Goal: Task Accomplishment & Management: Complete application form

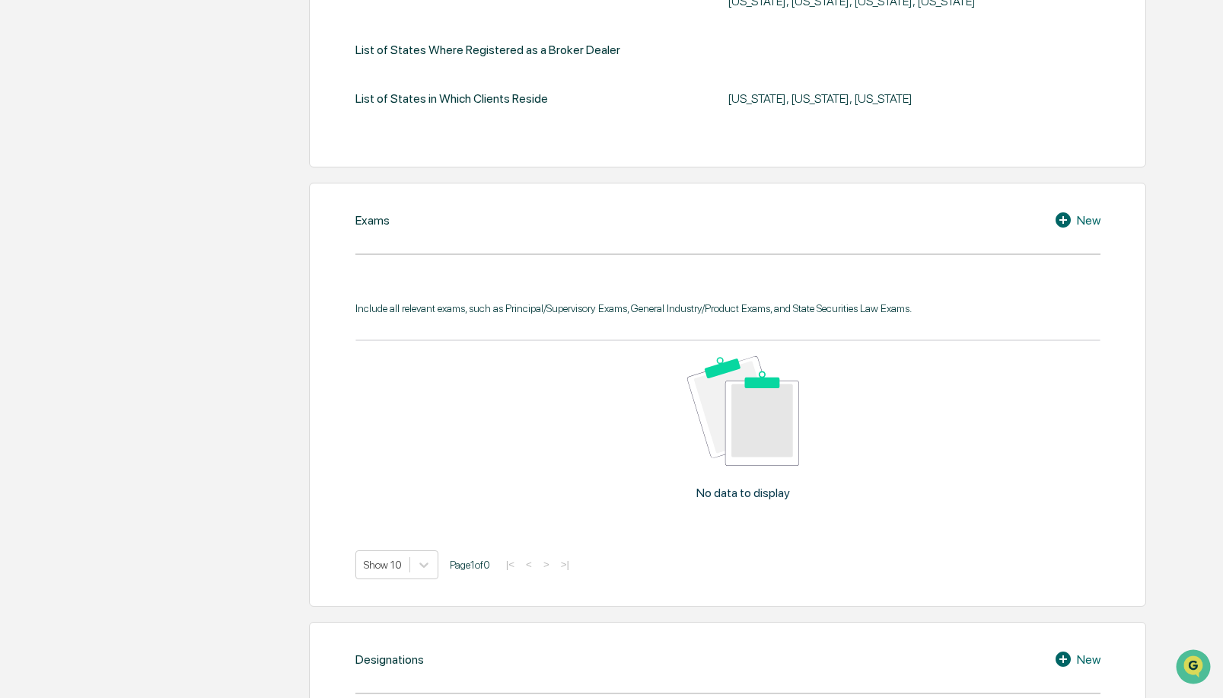
scroll to position [591, 0]
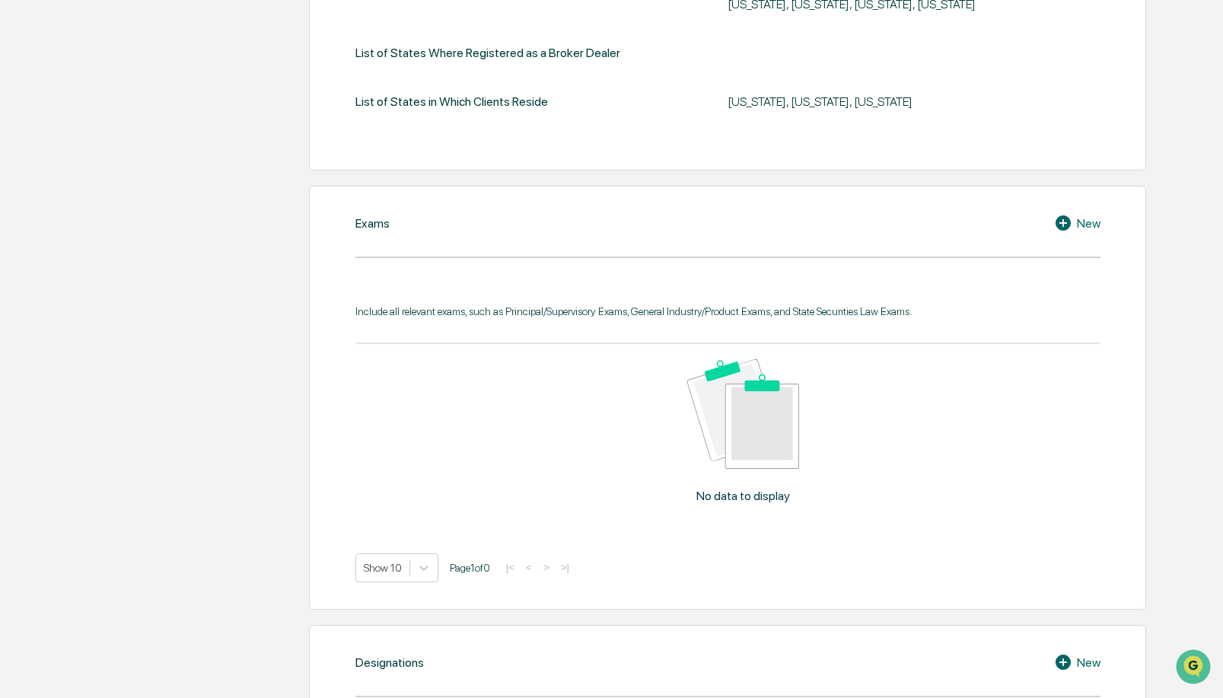
click at [1057, 222] on icon at bounding box center [1063, 222] width 15 height 15
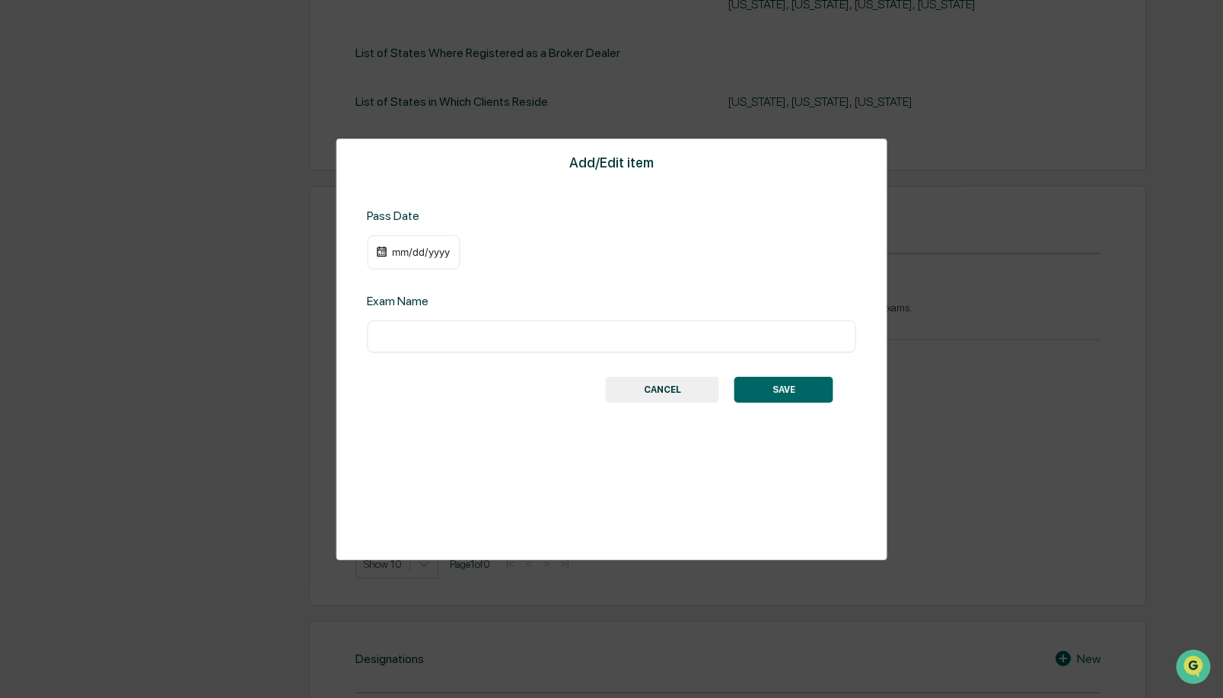
click at [410, 253] on div "mm/dd/yyyy" at bounding box center [420, 252] width 61 height 12
click at [413, 253] on div "08/21/2013" at bounding box center [420, 252] width 61 height 12
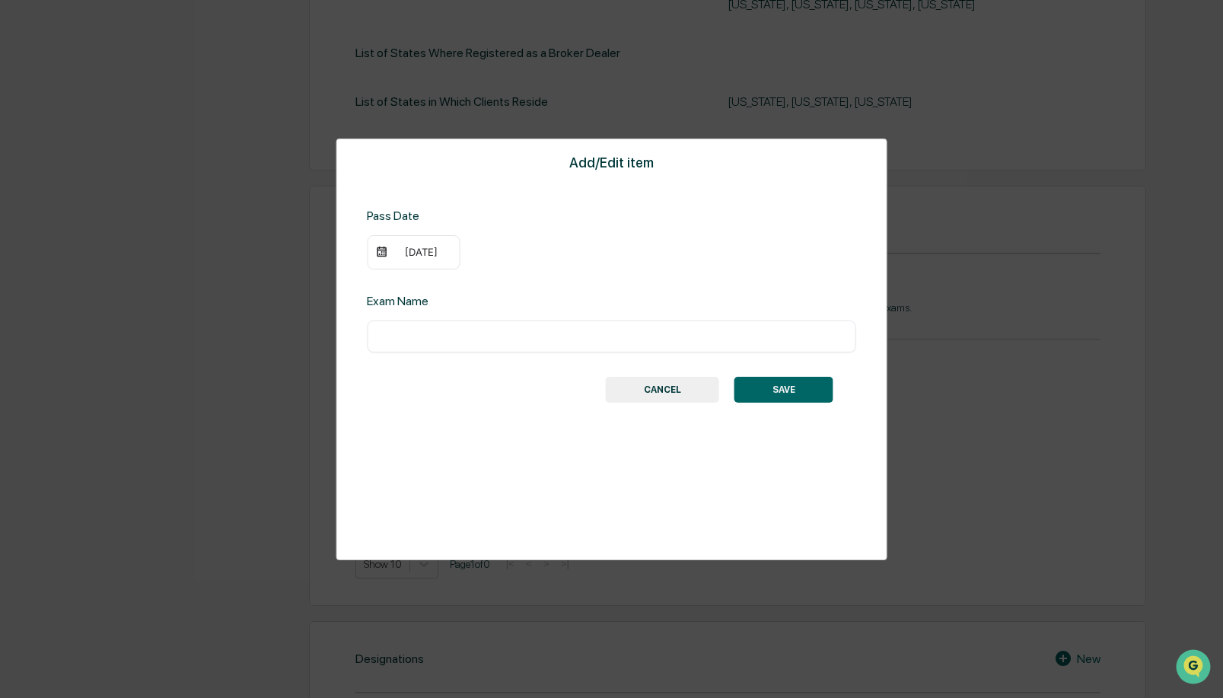
click at [410, 255] on div "08/24/2013" at bounding box center [420, 252] width 61 height 12
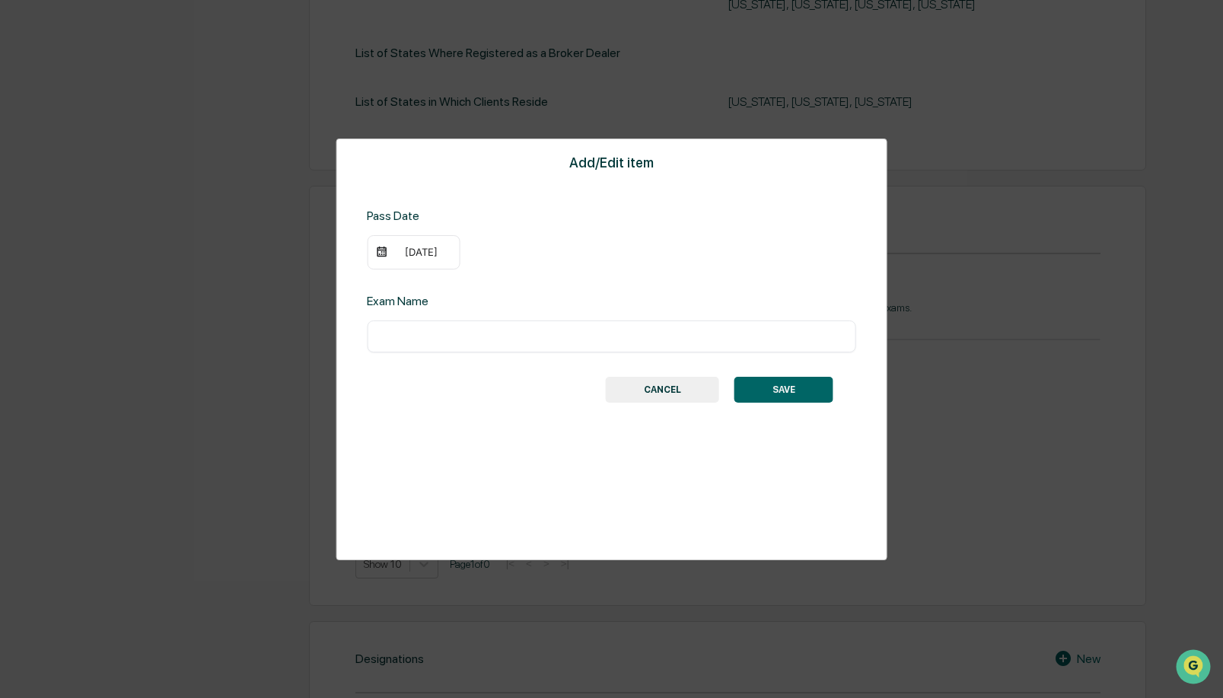
click at [507, 341] on input "text" at bounding box center [611, 336] width 467 height 15
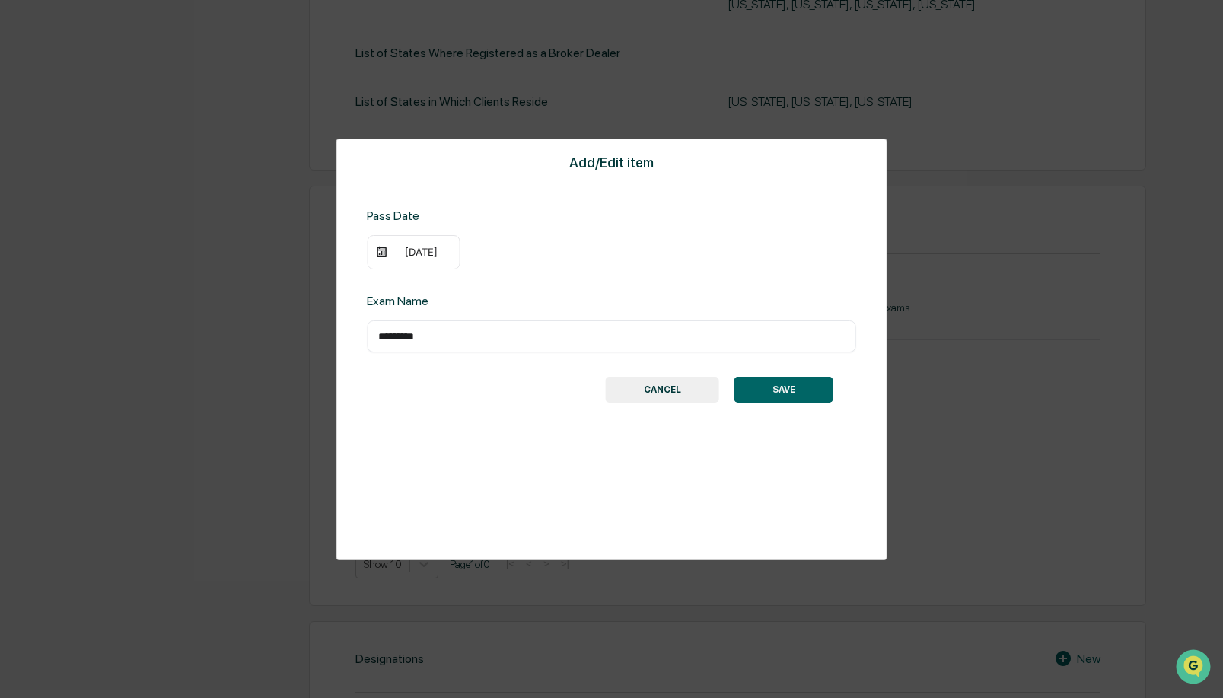
type input "*********"
click at [779, 387] on button "SAVE" at bounding box center [784, 390] width 99 height 26
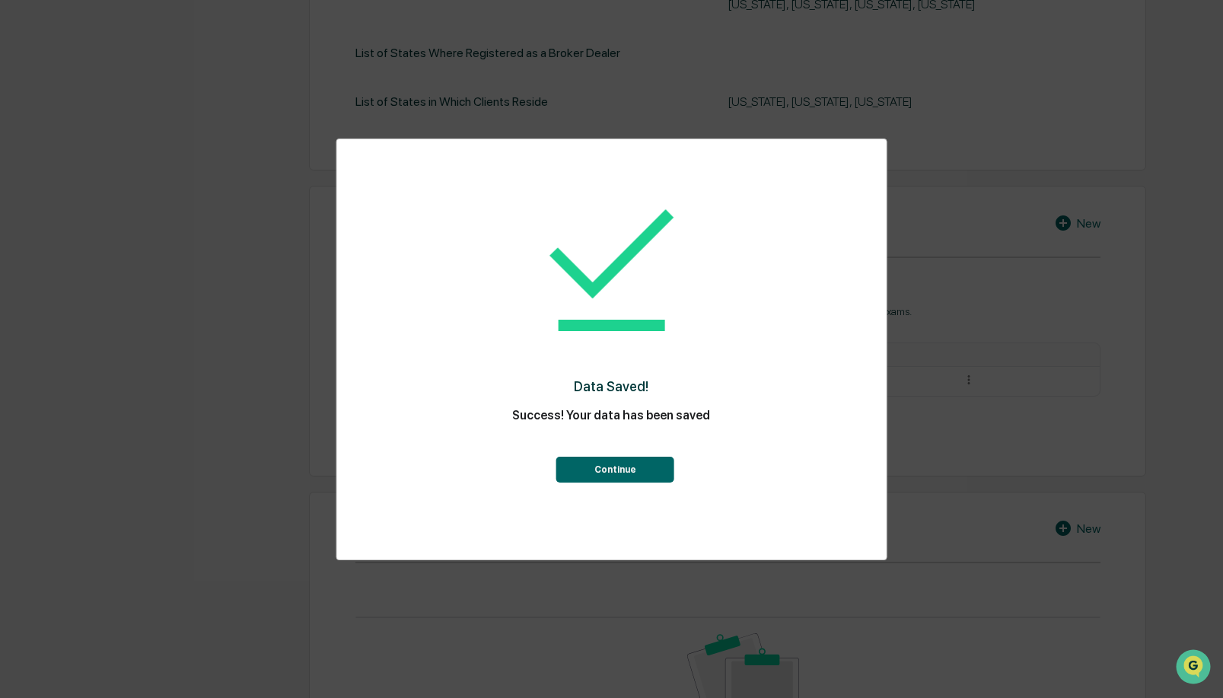
click at [631, 464] on button "Continue" at bounding box center [615, 470] width 118 height 26
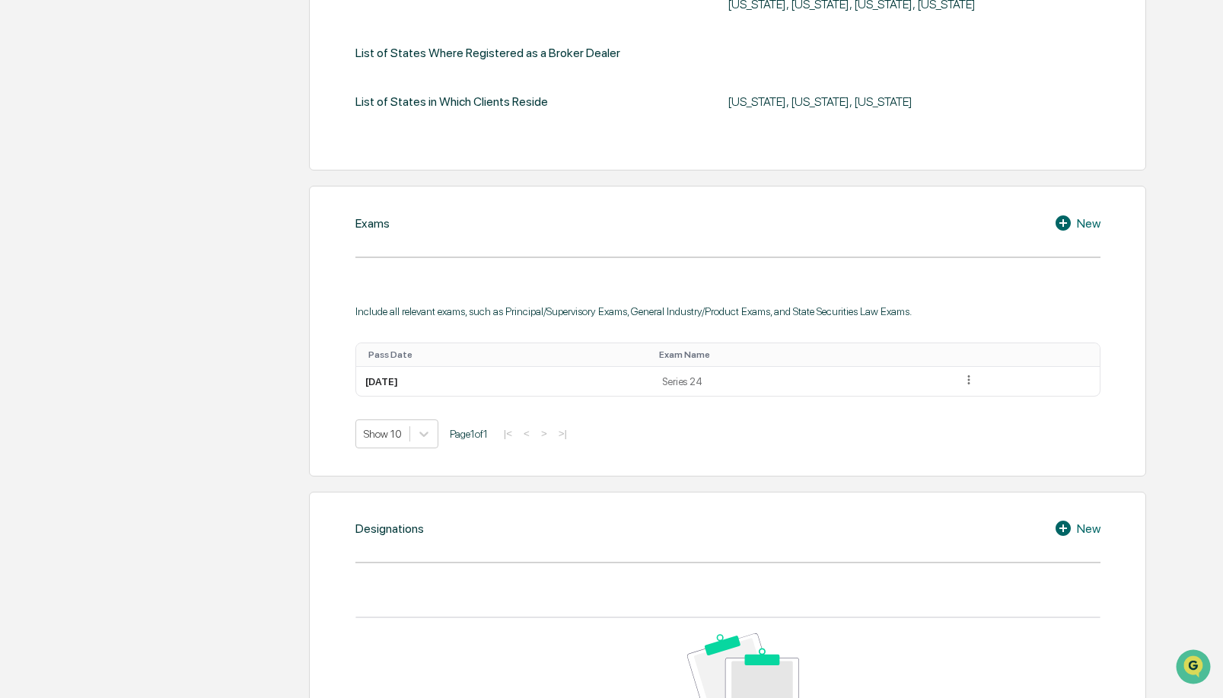
click at [1058, 225] on icon at bounding box center [1063, 222] width 15 height 15
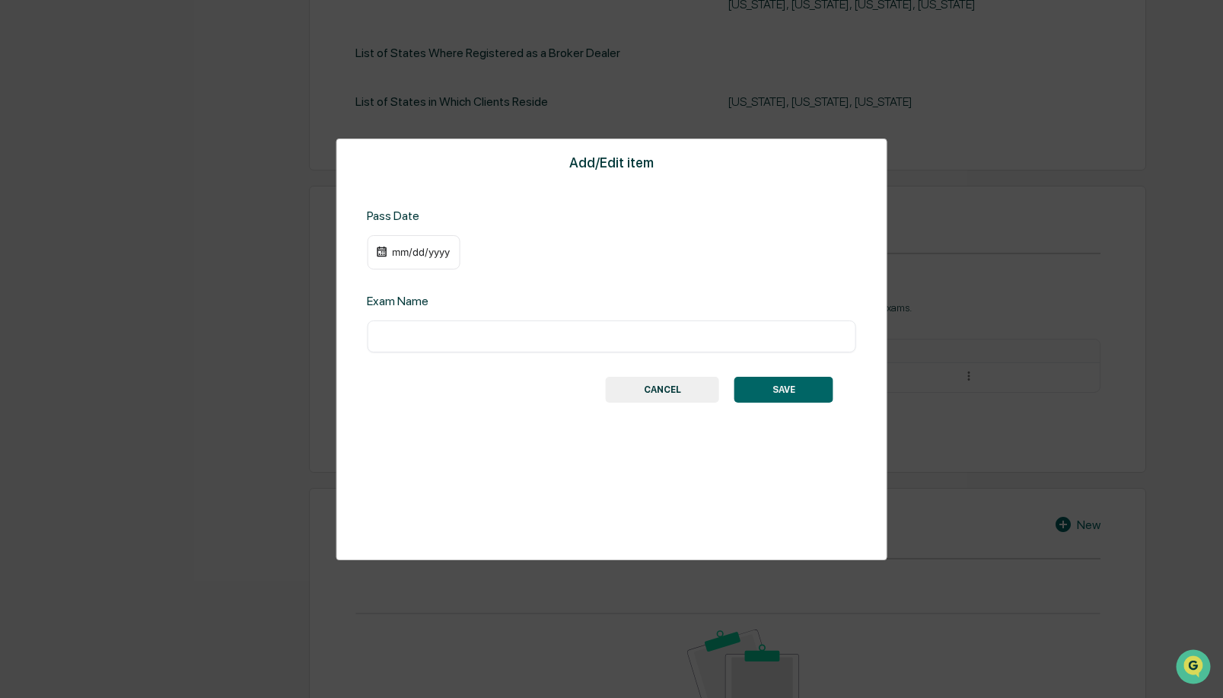
click at [387, 256] on div "mm/dd/yyyy" at bounding box center [413, 252] width 93 height 35
click at [398, 255] on div "mm/dd/yyyy" at bounding box center [420, 252] width 61 height 12
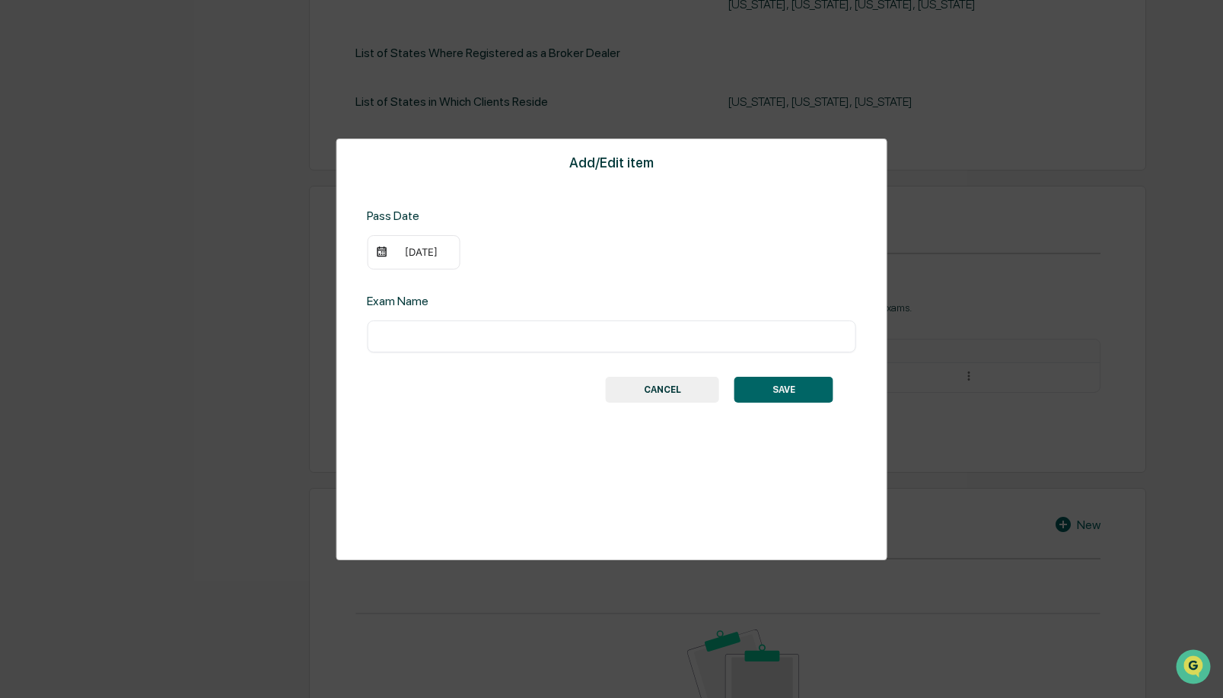
click at [445, 257] on div "01/02/2025" at bounding box center [420, 252] width 61 height 12
click at [503, 345] on div "​" at bounding box center [611, 336] width 489 height 32
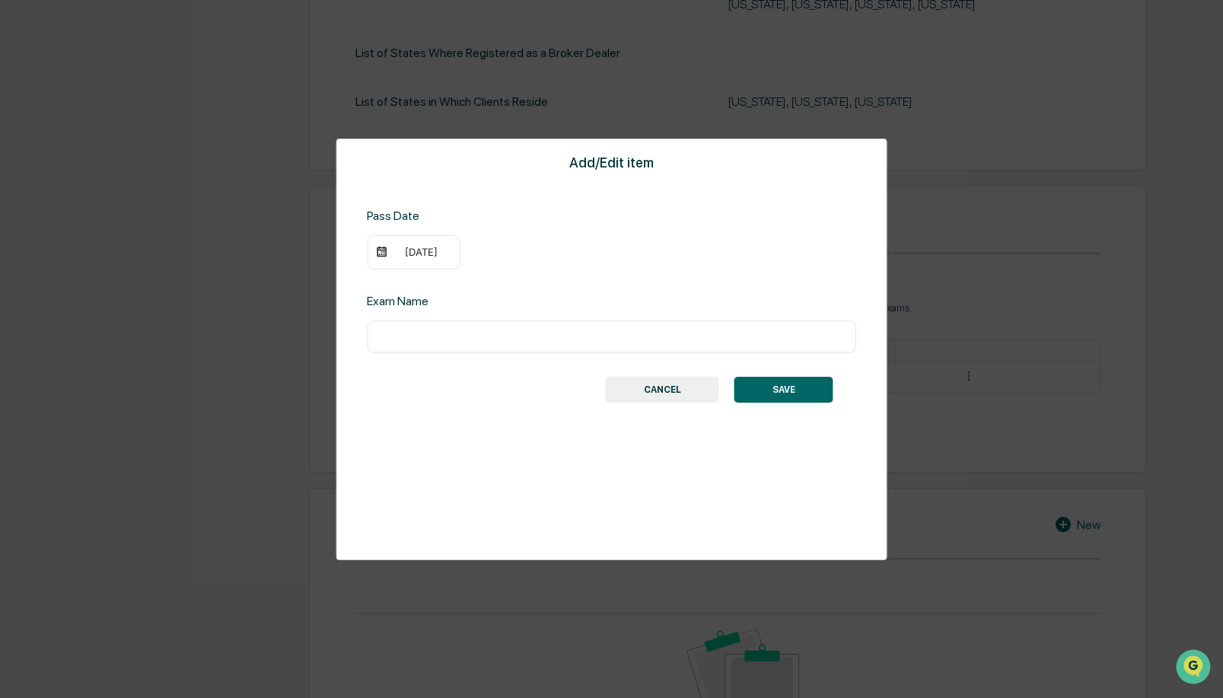
click at [498, 336] on input "text" at bounding box center [611, 336] width 467 height 15
click at [416, 337] on input "*********" at bounding box center [611, 336] width 467 height 15
type input "**********"
click at [821, 389] on button "SAVE" at bounding box center [784, 390] width 99 height 26
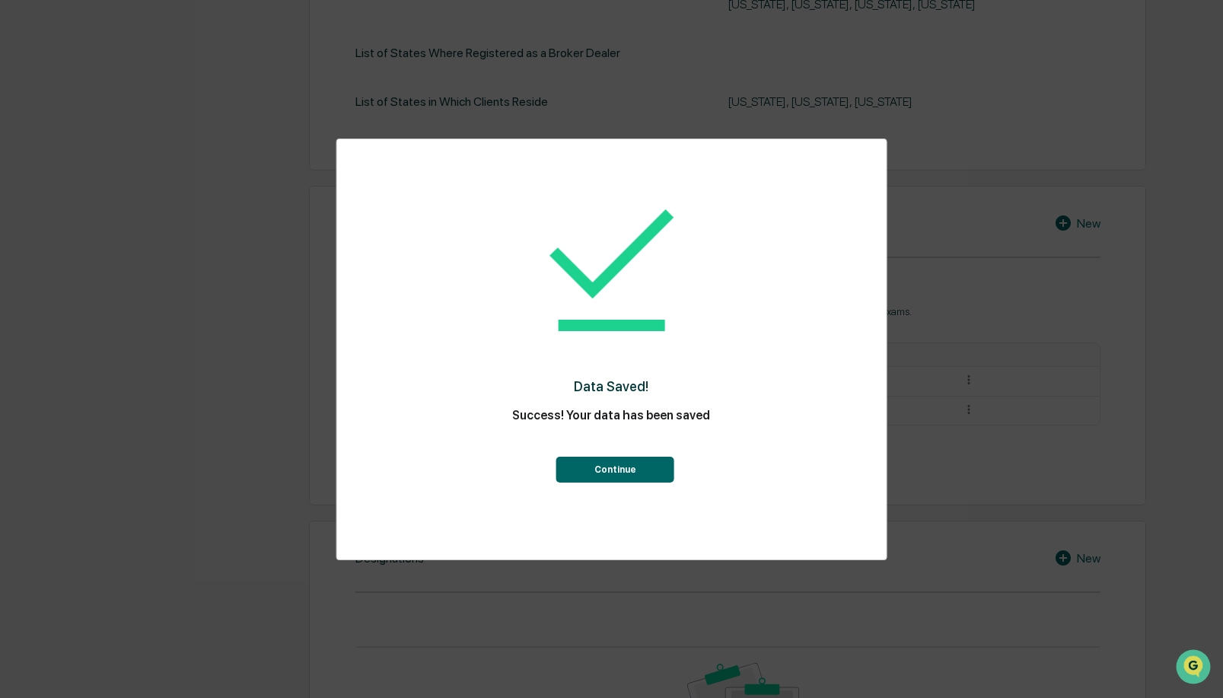
click at [636, 472] on button "Continue" at bounding box center [615, 470] width 118 height 26
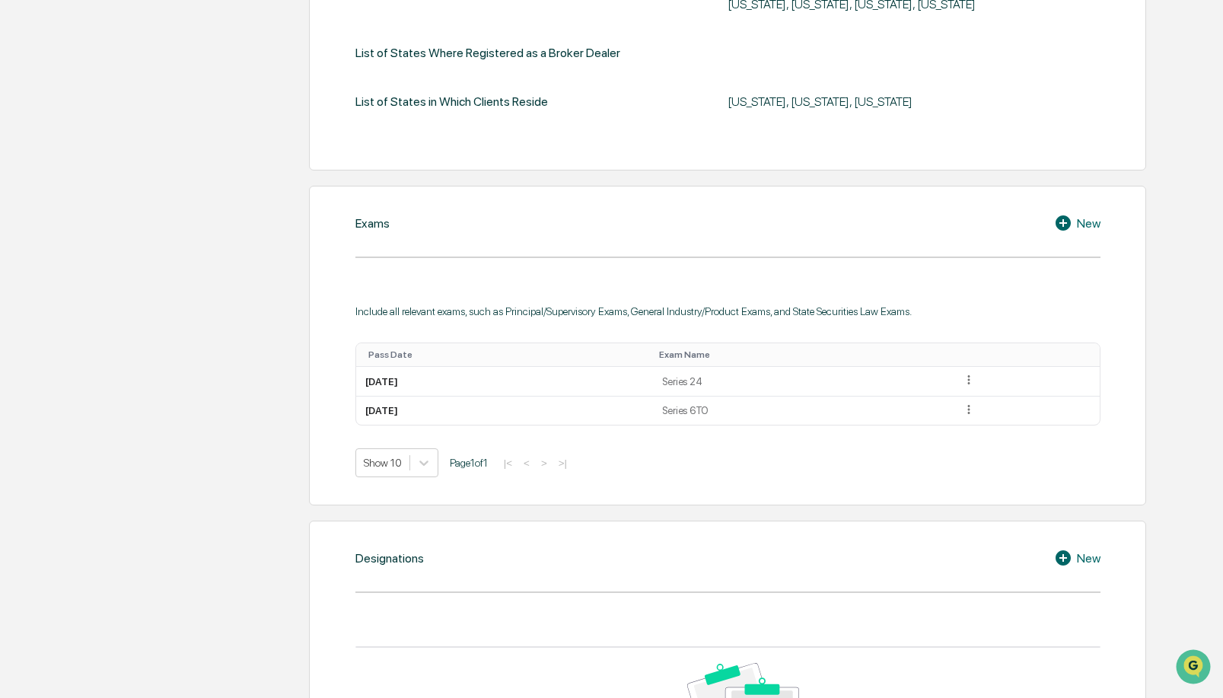
click at [1062, 220] on icon at bounding box center [1065, 223] width 23 height 18
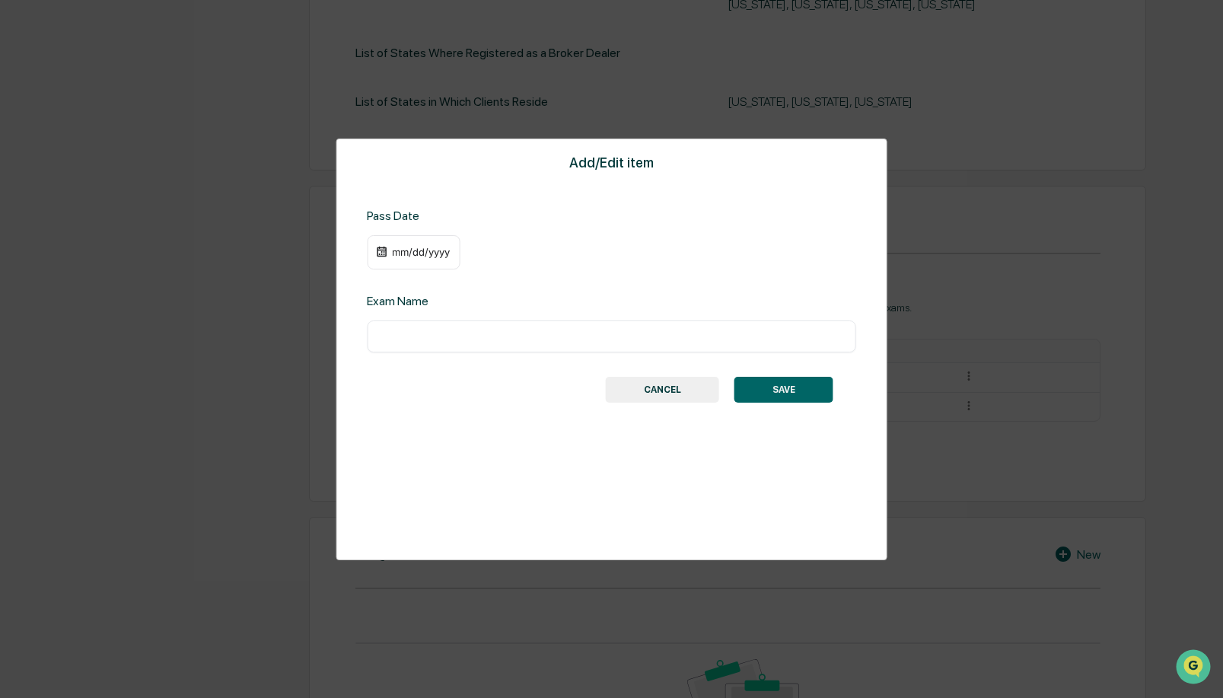
click at [531, 320] on div "​" at bounding box center [611, 336] width 489 height 32
click at [531, 350] on div "​" at bounding box center [611, 336] width 489 height 32
click at [516, 335] on input "text" at bounding box center [611, 336] width 467 height 15
type input "***"
click at [414, 251] on div "mm/dd/yyyy" at bounding box center [420, 252] width 61 height 12
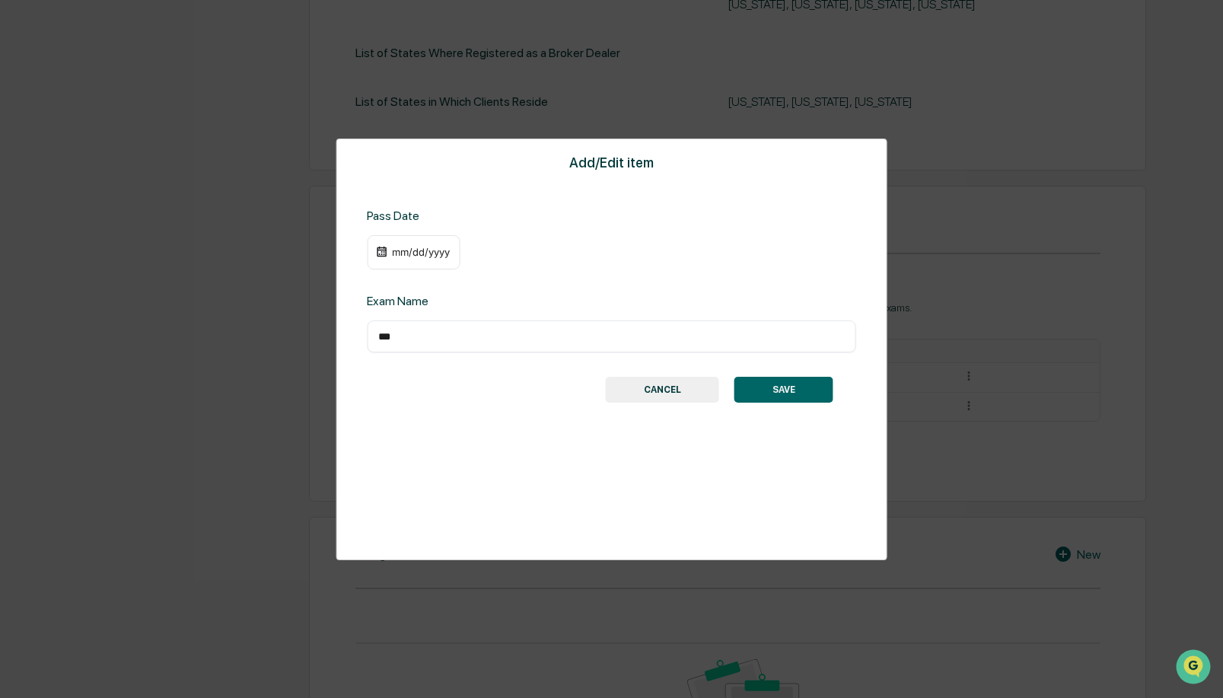
click at [444, 251] on div "10/01/2025" at bounding box center [420, 252] width 61 height 12
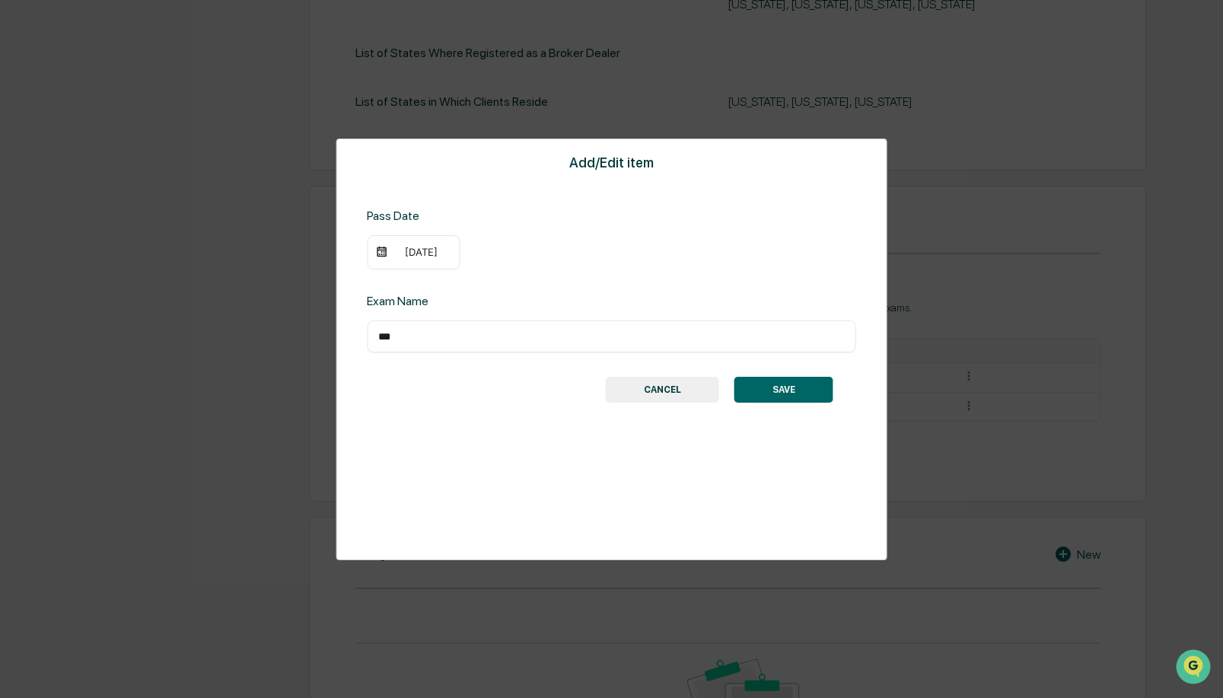
click at [789, 388] on button "SAVE" at bounding box center [784, 390] width 99 height 26
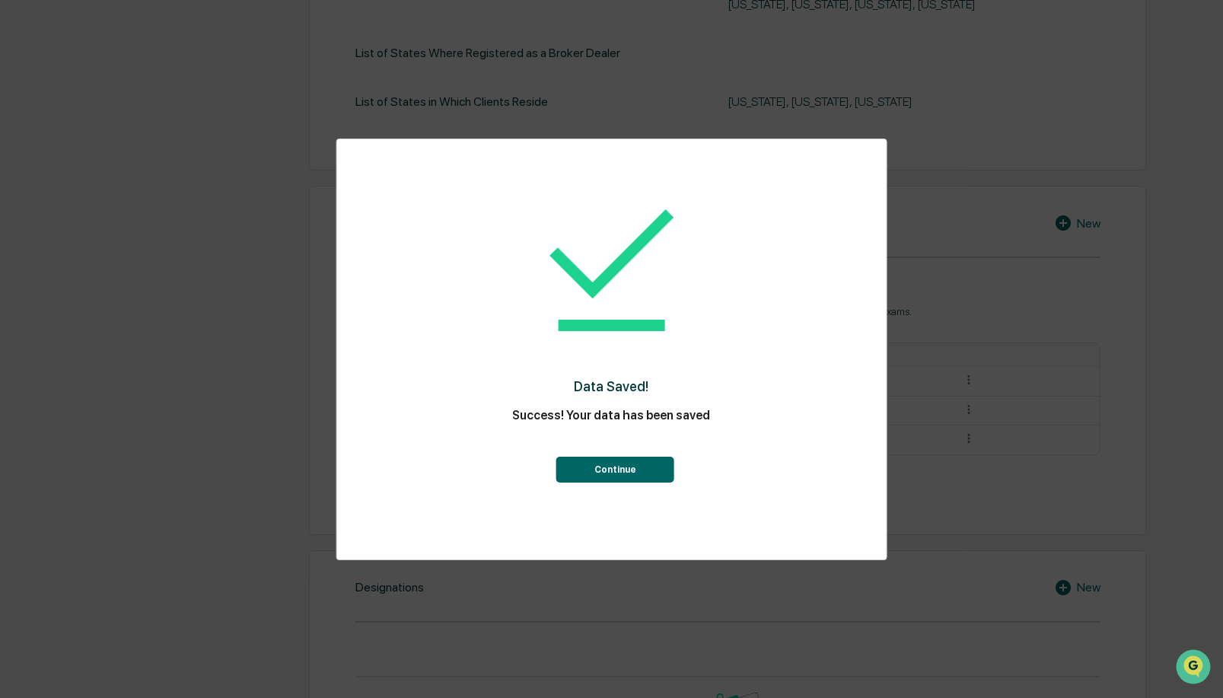
click at [642, 465] on button "Continue" at bounding box center [615, 470] width 118 height 26
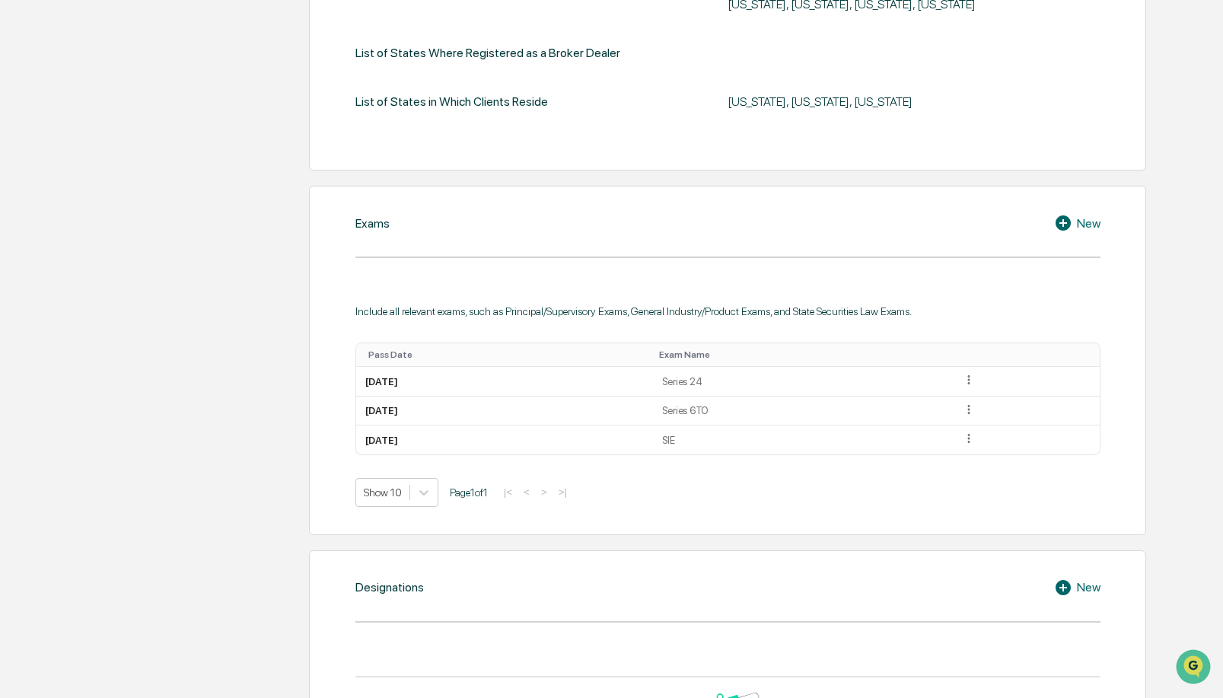
click at [1059, 218] on icon at bounding box center [1063, 222] width 15 height 15
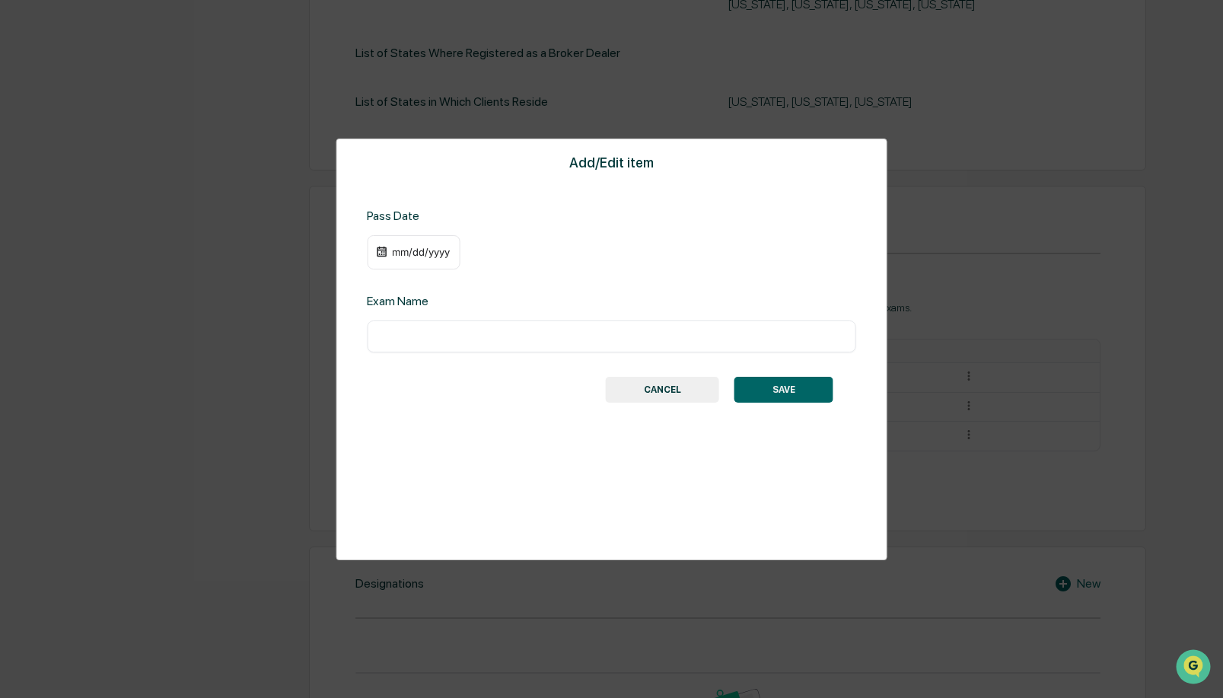
click at [410, 243] on div "mm/dd/yyyy" at bounding box center [413, 252] width 93 height 35
click at [413, 248] on div "mm/dd/yyyy" at bounding box center [420, 252] width 61 height 12
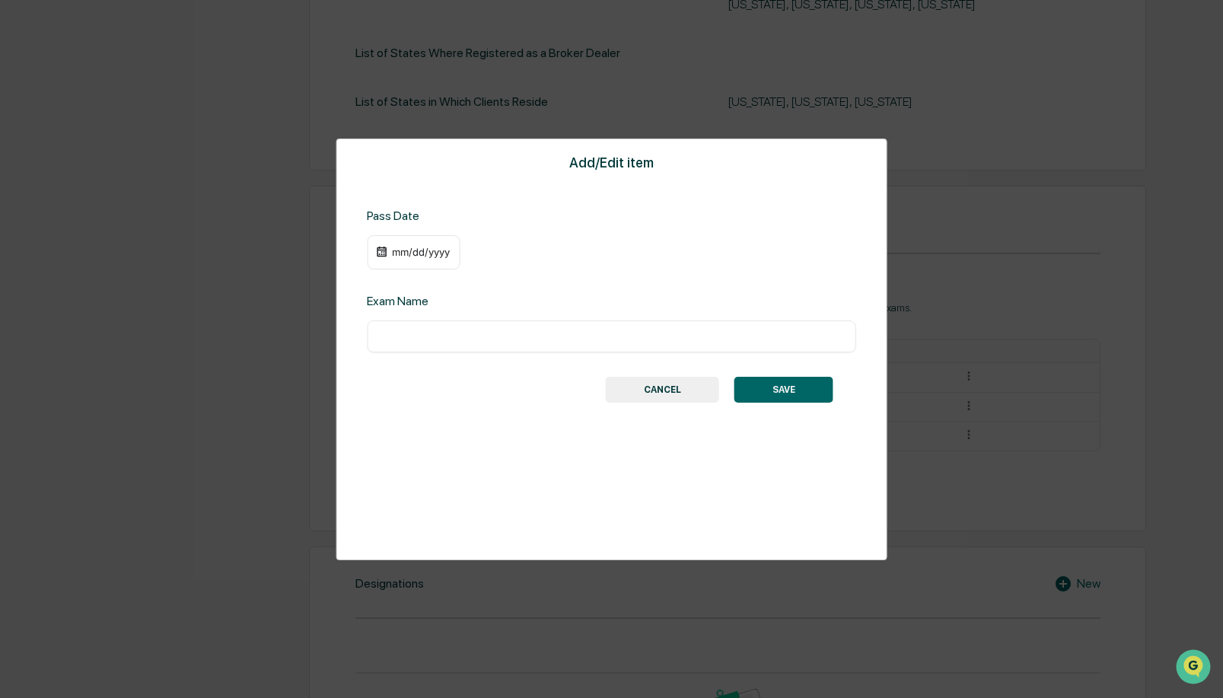
click at [417, 255] on div "08/21/2010" at bounding box center [420, 252] width 61 height 12
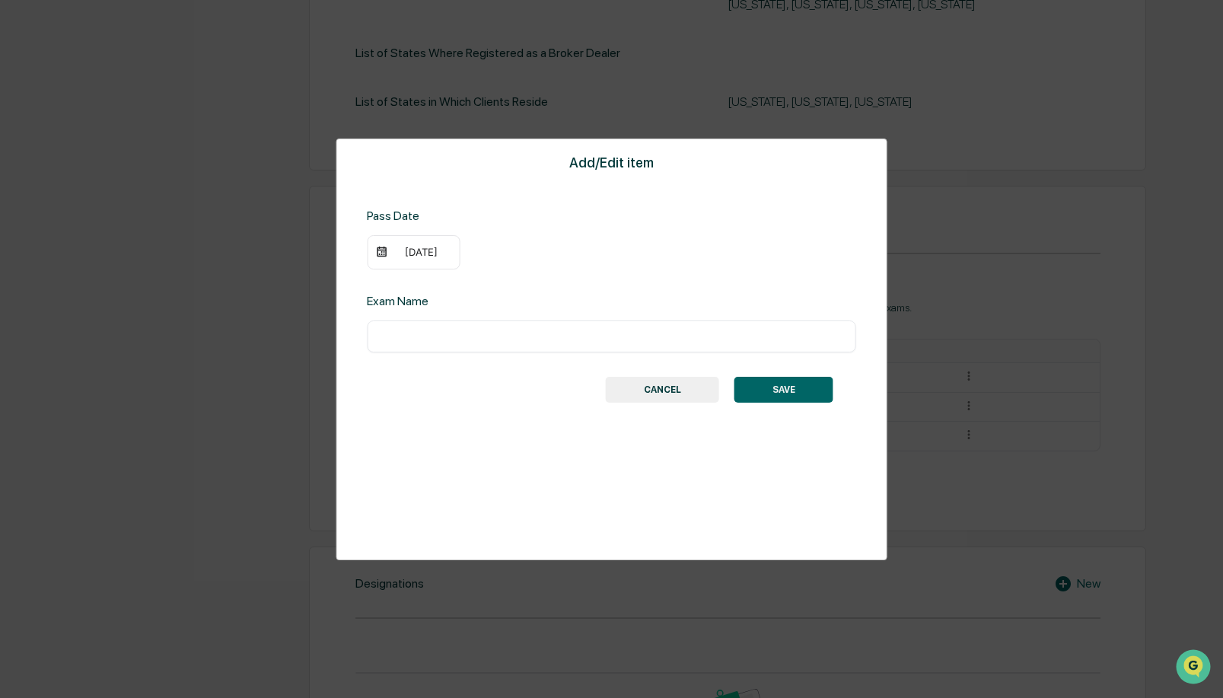
click at [499, 339] on input "text" at bounding box center [611, 336] width 467 height 15
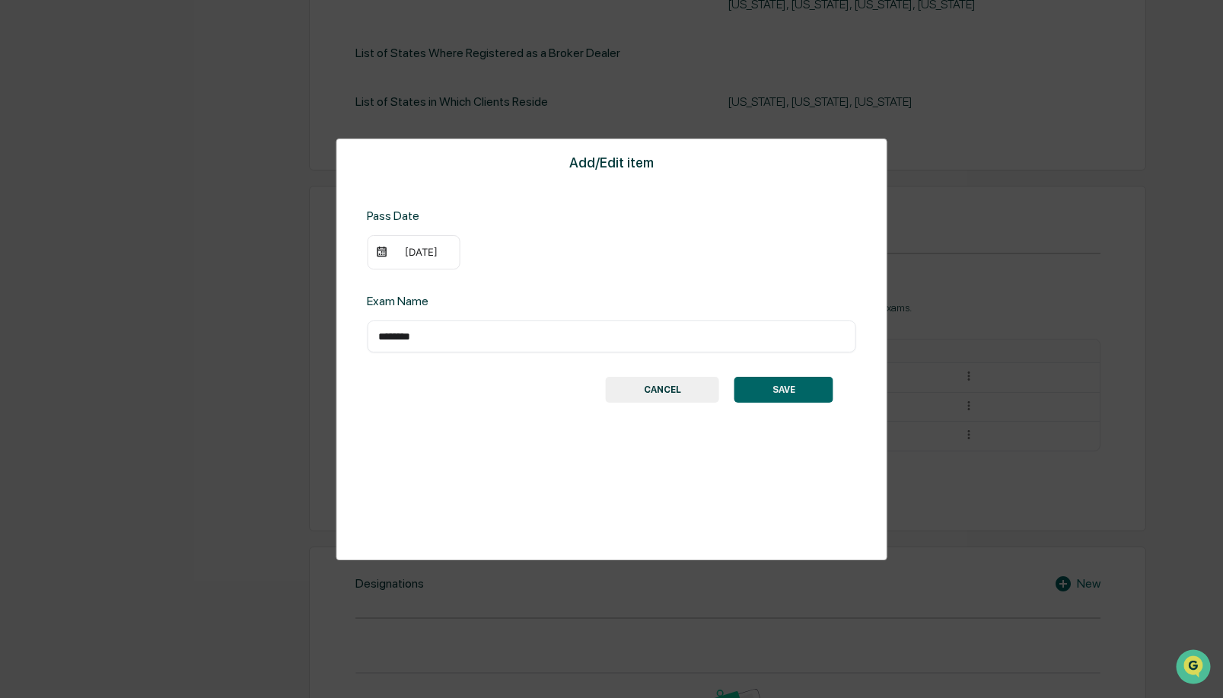
type input "********"
click at [783, 406] on div "Add/Edit item Pass Date 11/27/2010 Exam Name ******** ​ SAVE CANCEL" at bounding box center [612, 350] width 552 height 422
click at [783, 394] on button "SAVE" at bounding box center [784, 390] width 99 height 26
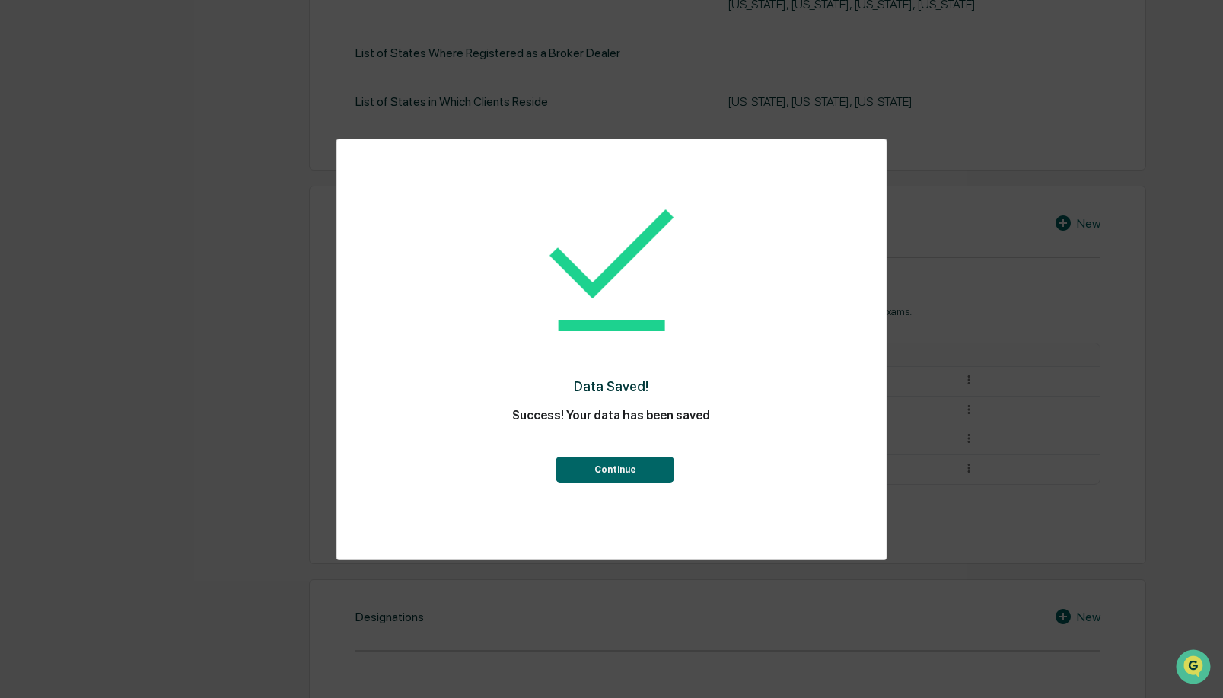
click at [649, 470] on button "Continue" at bounding box center [615, 470] width 118 height 26
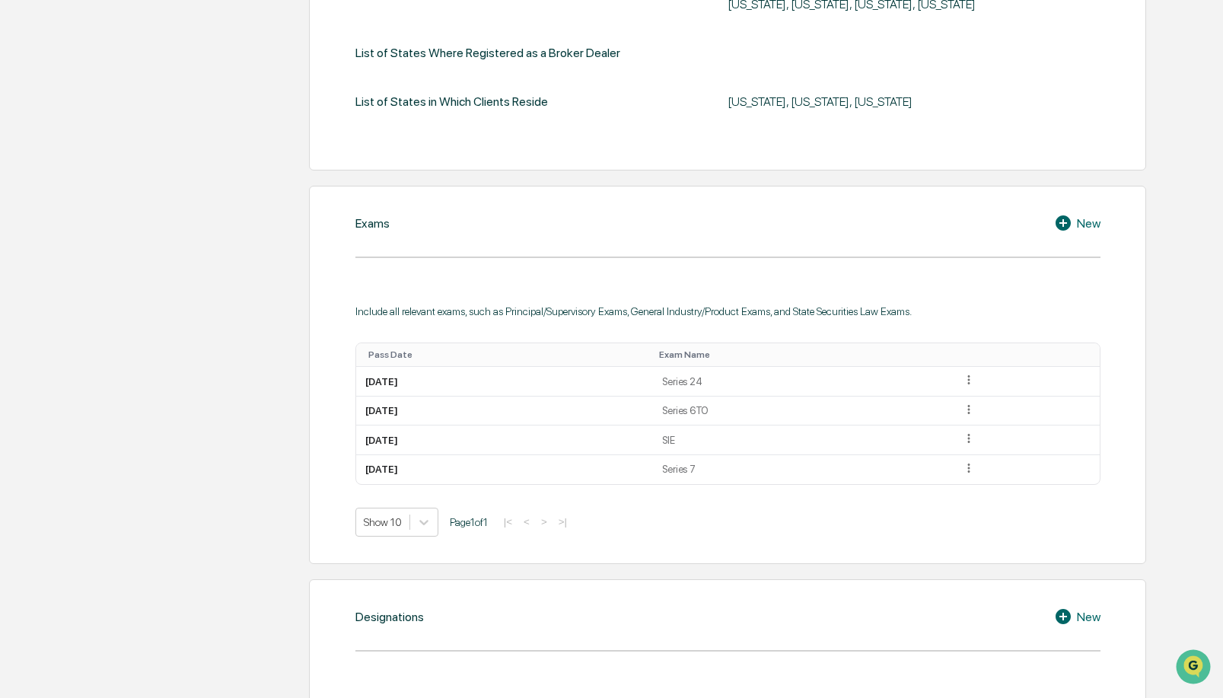
click at [1082, 222] on div "New" at bounding box center [1077, 223] width 46 height 18
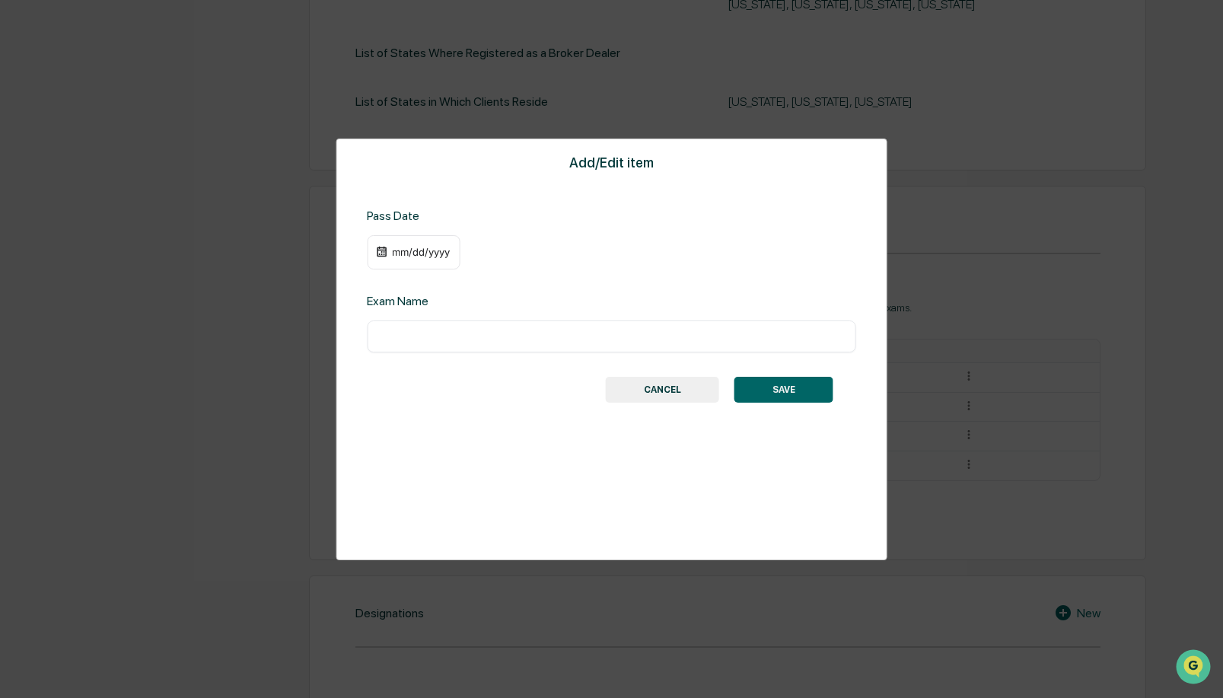
click at [410, 252] on div "mm/dd/yyyy" at bounding box center [420, 252] width 61 height 12
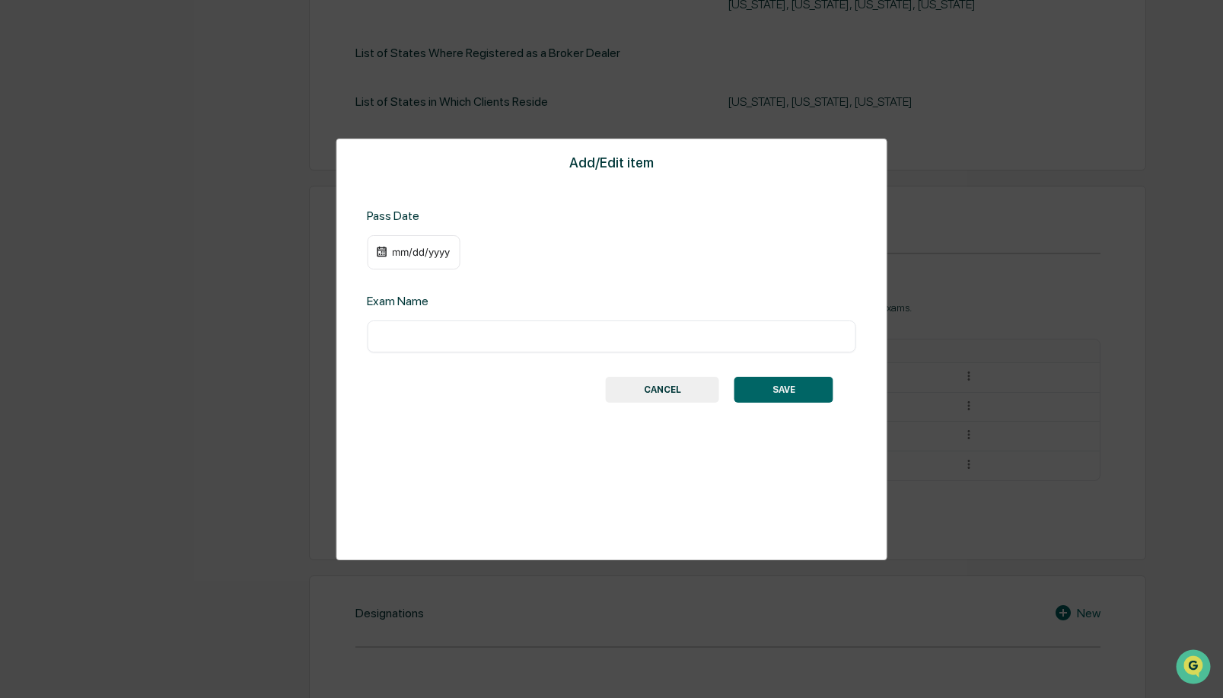
click at [443, 253] on div "05/16/2025" at bounding box center [420, 252] width 61 height 12
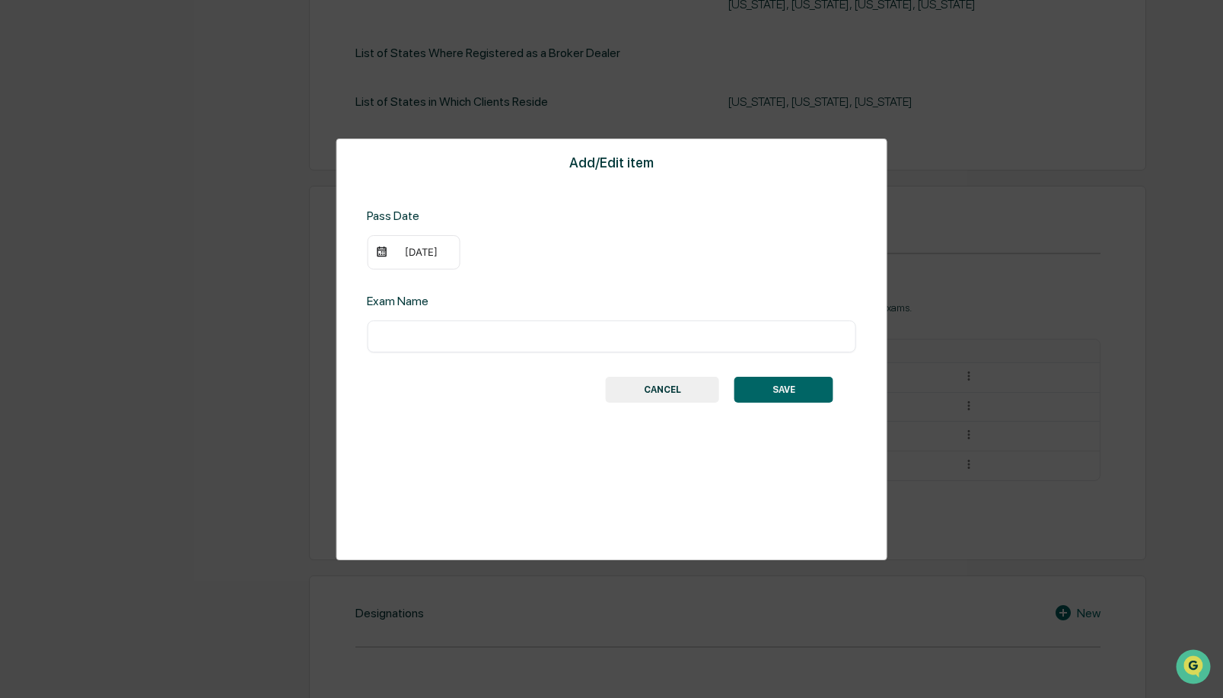
click at [505, 327] on div "​" at bounding box center [611, 336] width 489 height 32
click at [500, 329] on input "text" at bounding box center [611, 336] width 467 height 15
type input "********"
click at [795, 389] on button "SAVE" at bounding box center [784, 390] width 99 height 26
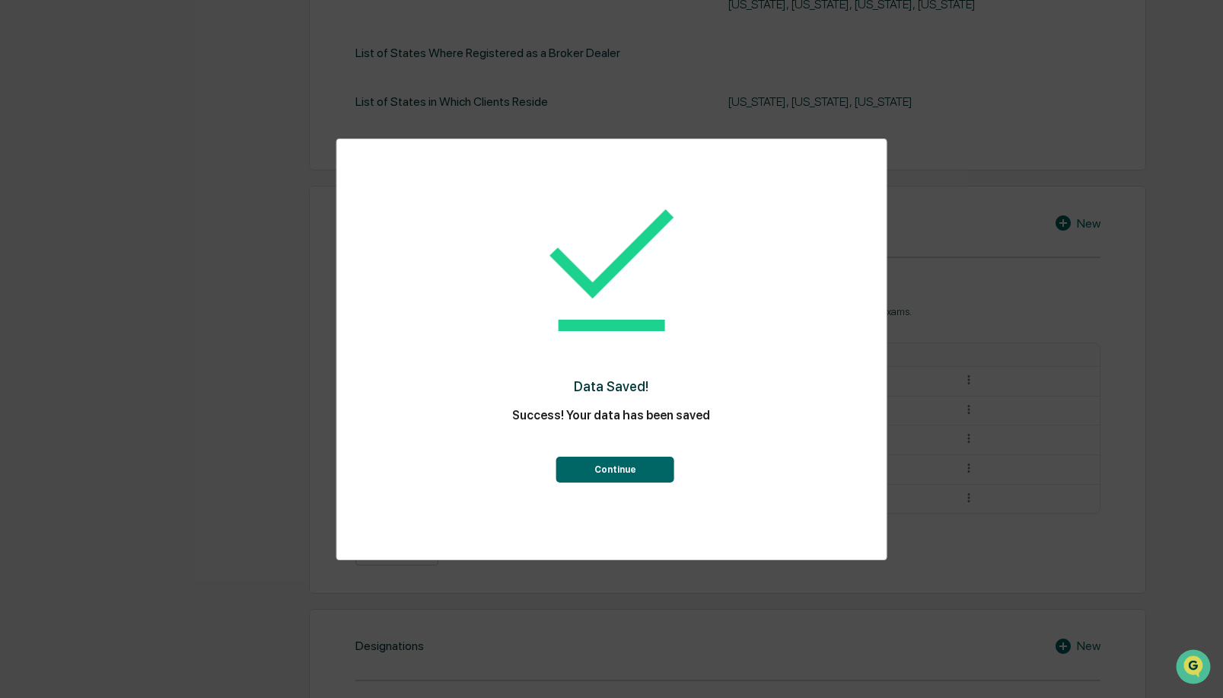
click at [632, 460] on button "Continue" at bounding box center [615, 470] width 118 height 26
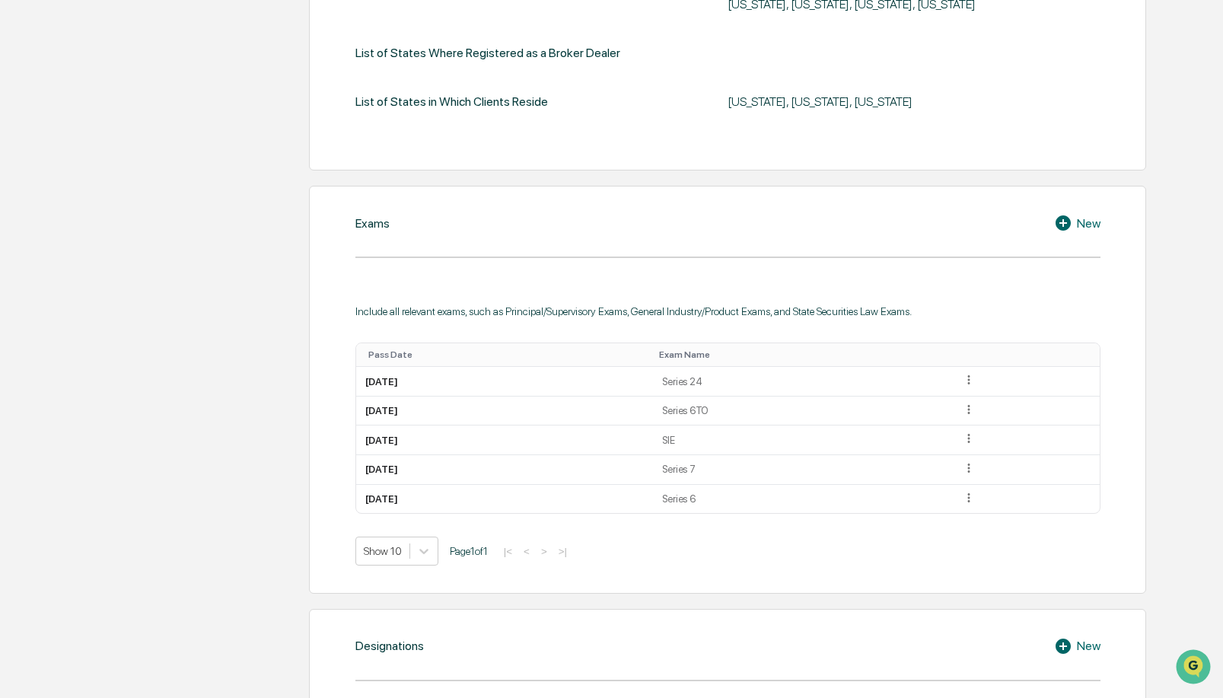
click at [1081, 216] on div "New" at bounding box center [1077, 223] width 46 height 18
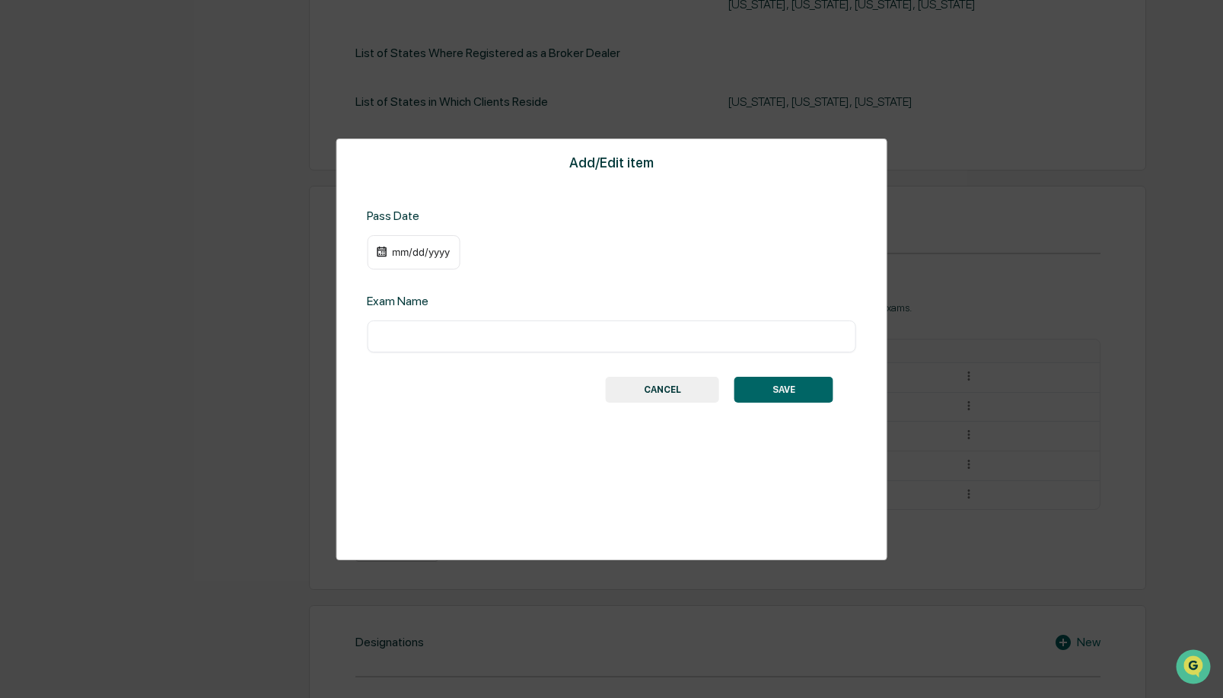
click at [416, 251] on div "mm/dd/yyyy" at bounding box center [420, 252] width 61 height 12
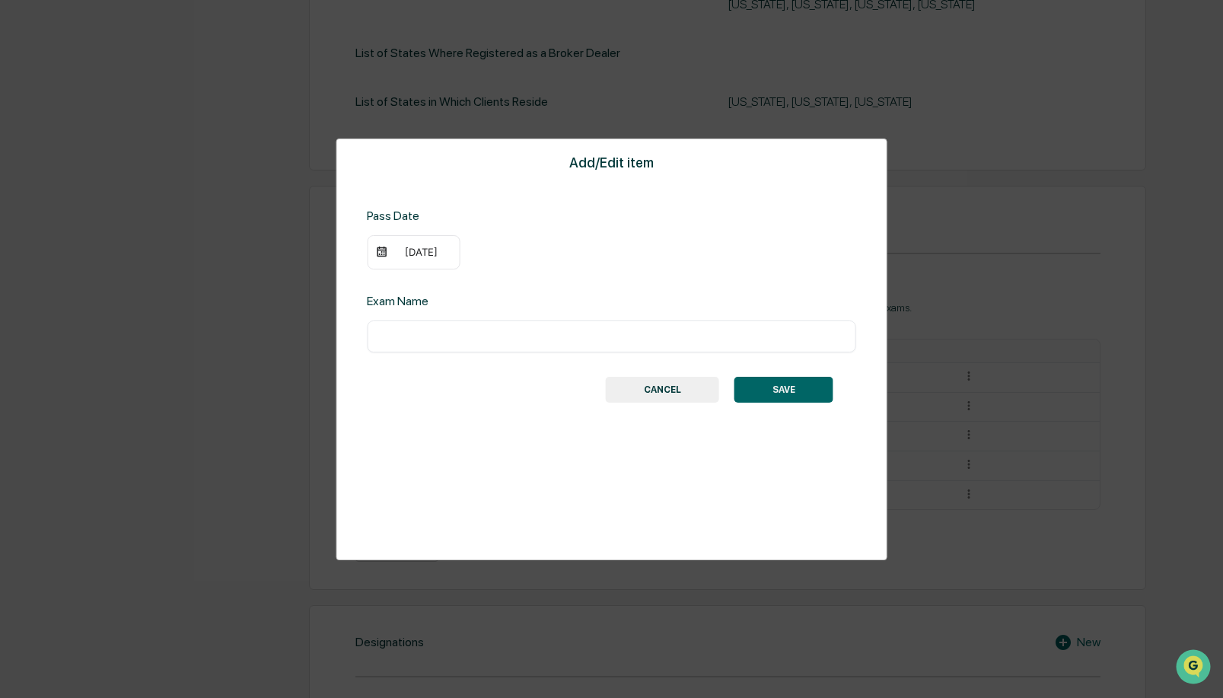
click at [441, 256] on div "05/01/2025" at bounding box center [420, 252] width 61 height 12
click at [516, 334] on input "text" at bounding box center [611, 336] width 467 height 15
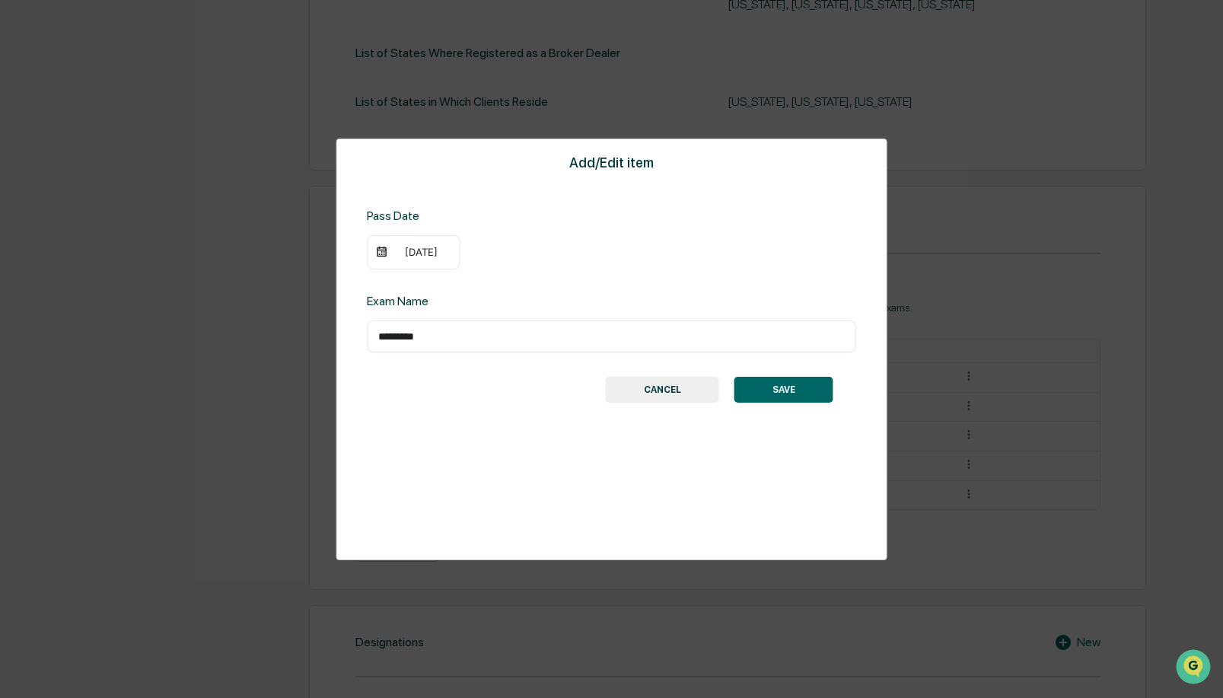
type input "*********"
click at [783, 392] on button "SAVE" at bounding box center [784, 390] width 99 height 26
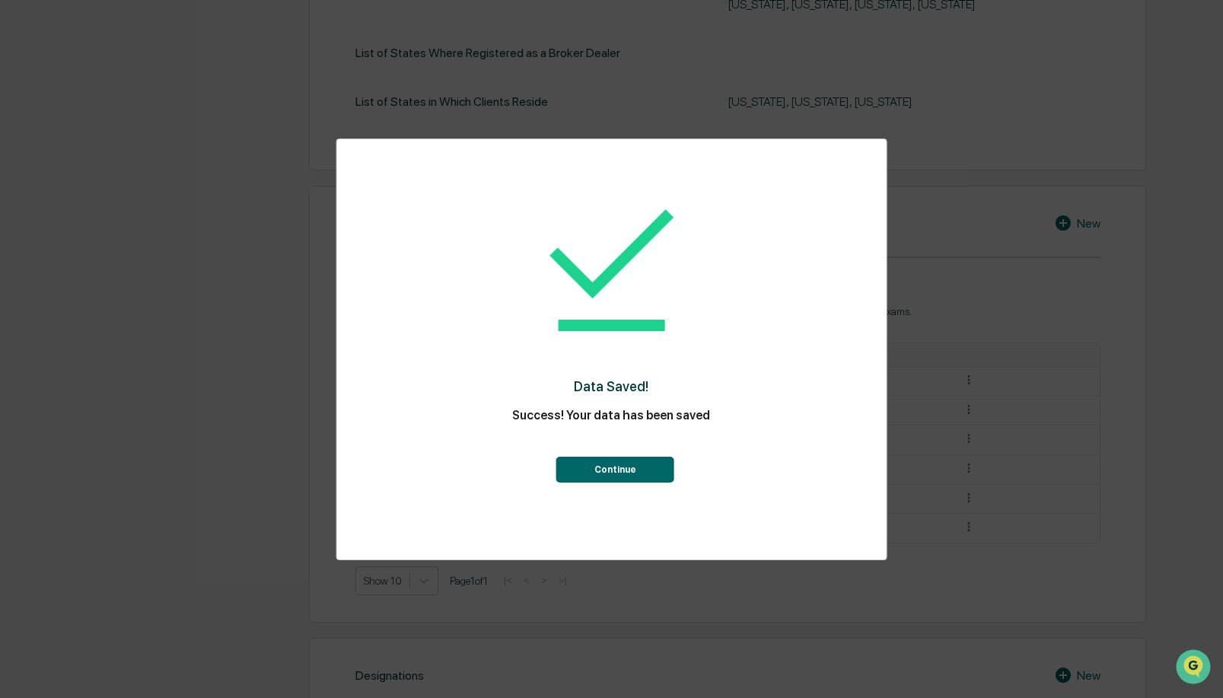
click at [625, 474] on button "Continue" at bounding box center [615, 470] width 118 height 26
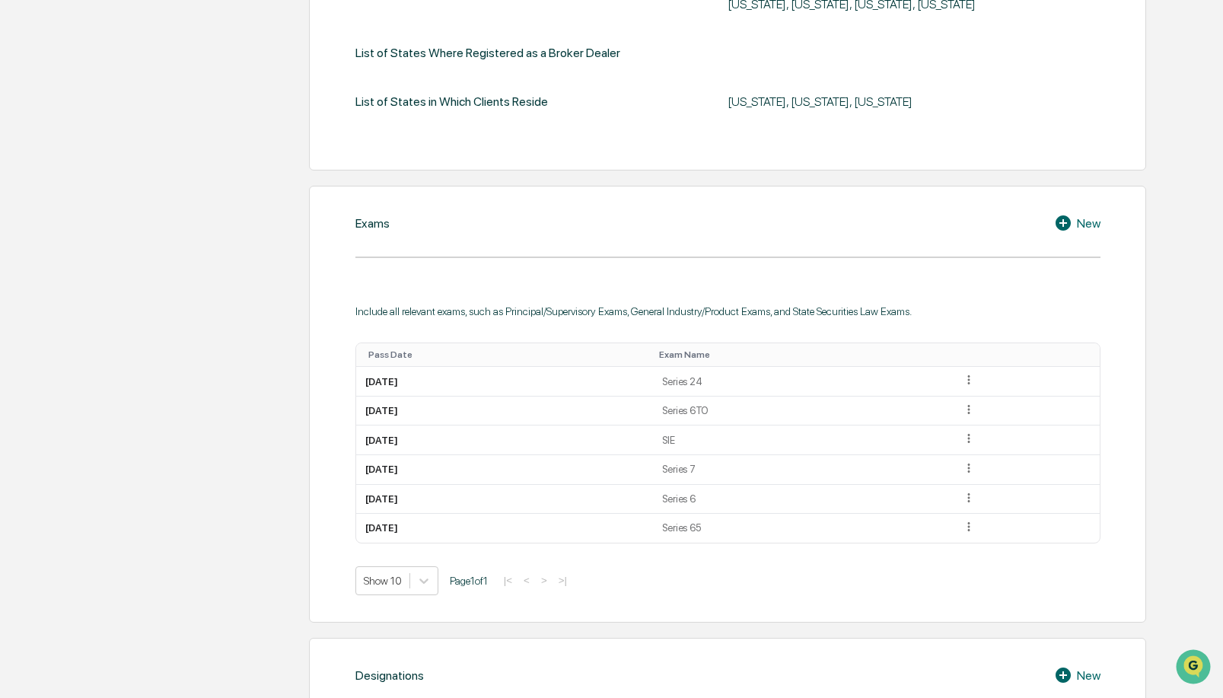
click at [1059, 221] on icon at bounding box center [1065, 223] width 23 height 18
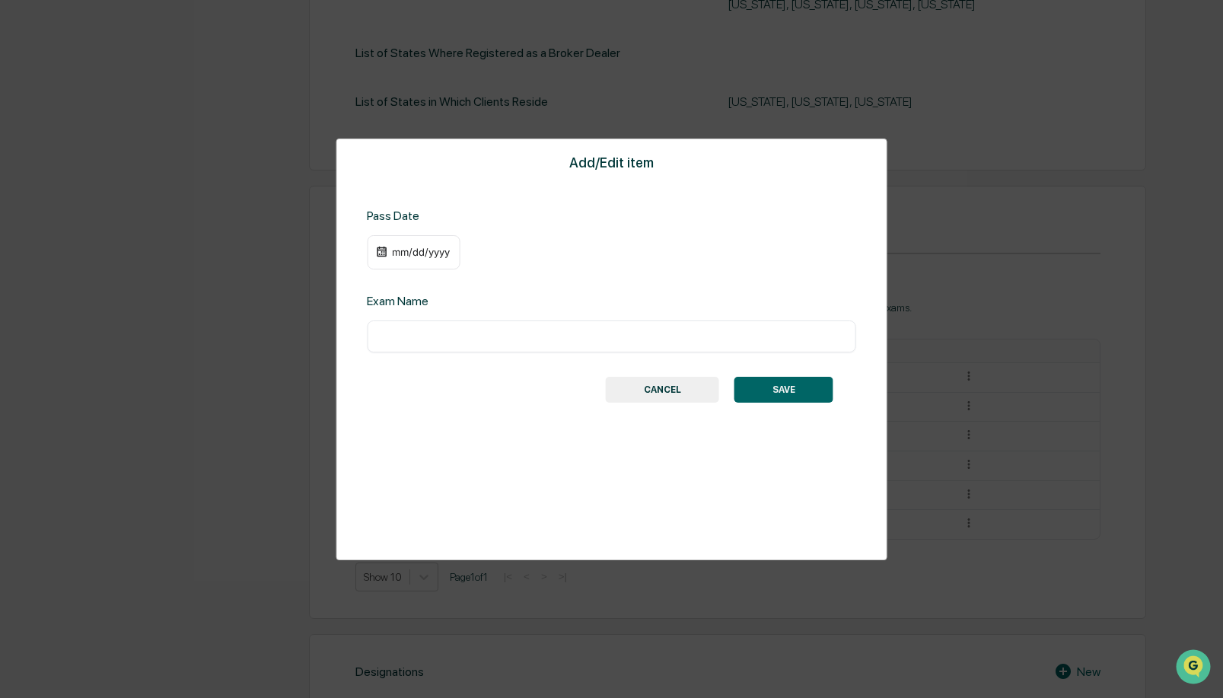
click at [411, 253] on div "mm/dd/yyyy" at bounding box center [420, 252] width 61 height 12
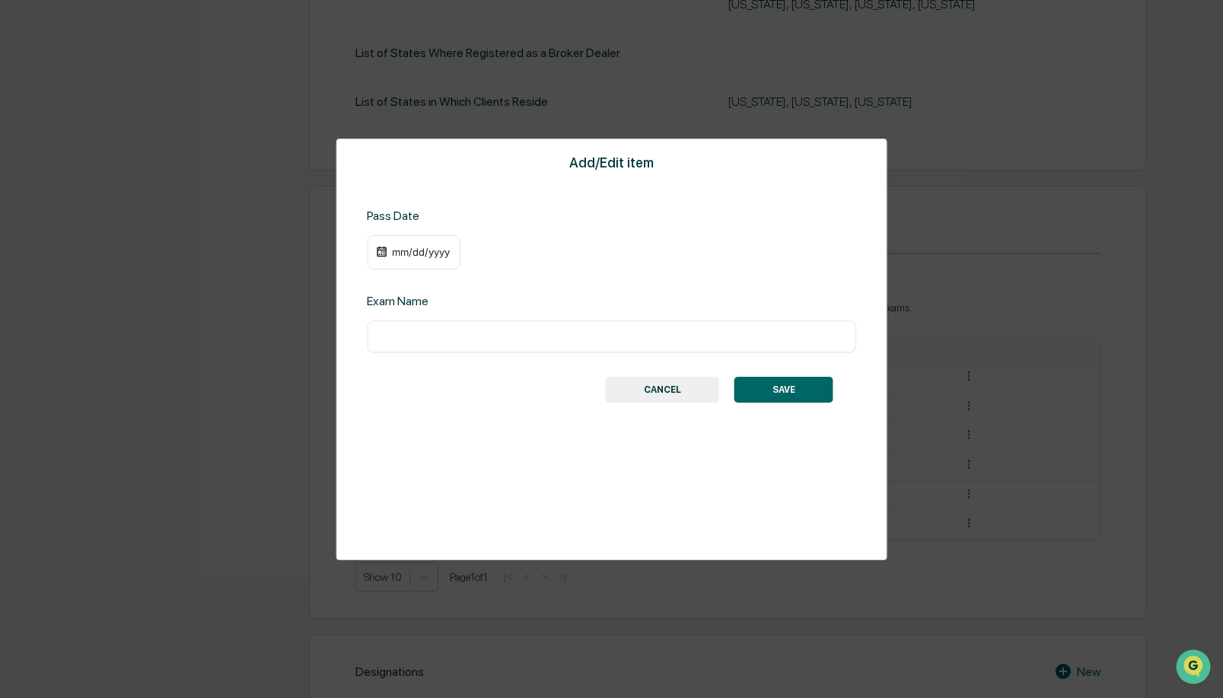
click at [451, 257] on div "12/06/2025" at bounding box center [420, 252] width 61 height 12
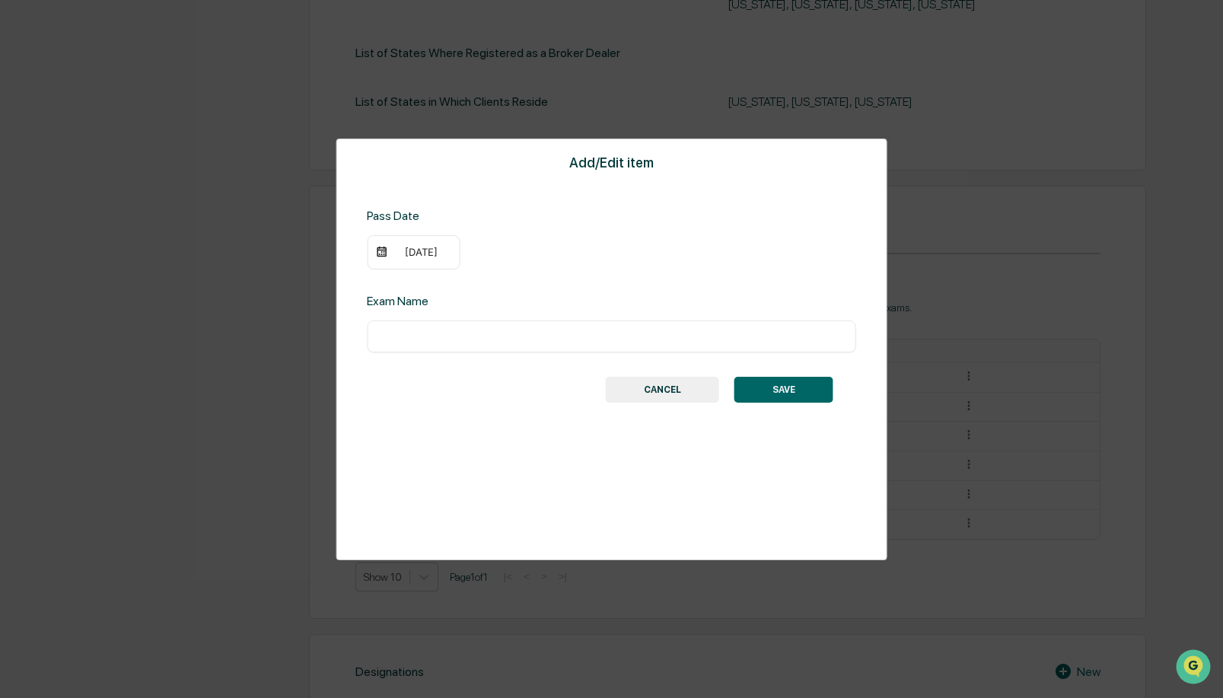
click at [518, 333] on input "text" at bounding box center [611, 336] width 467 height 15
type input "*********"
click at [794, 386] on button "SAVE" at bounding box center [784, 390] width 99 height 26
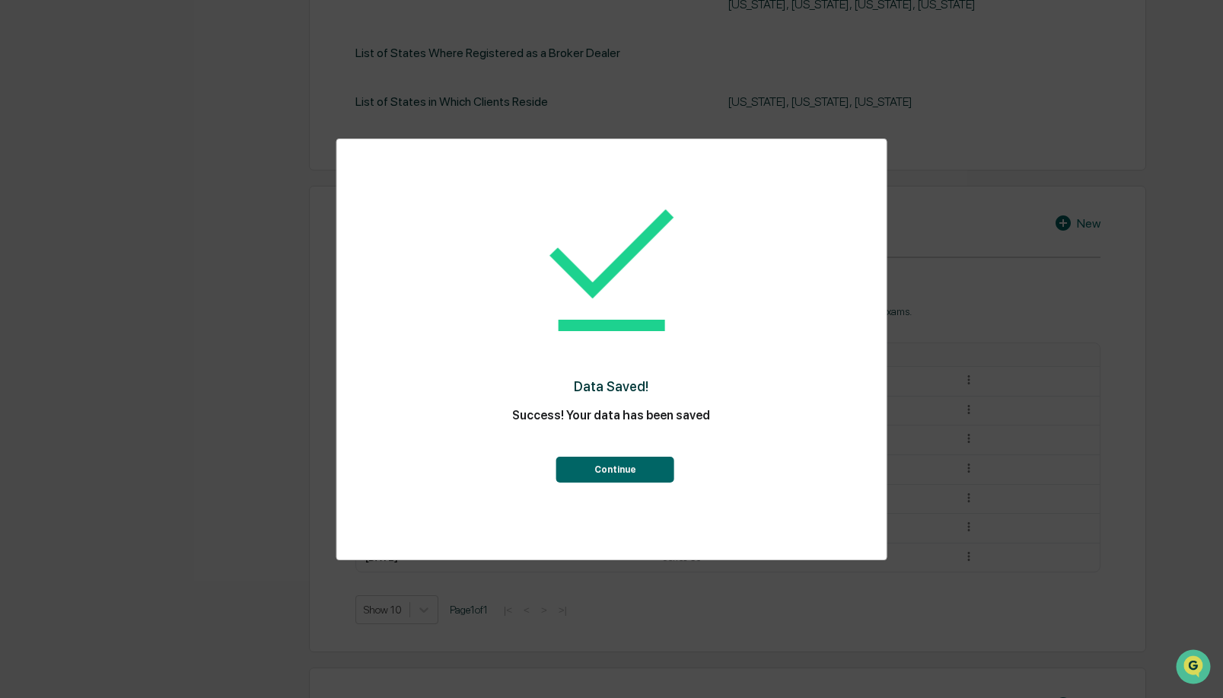
click at [625, 473] on button "Continue" at bounding box center [615, 470] width 118 height 26
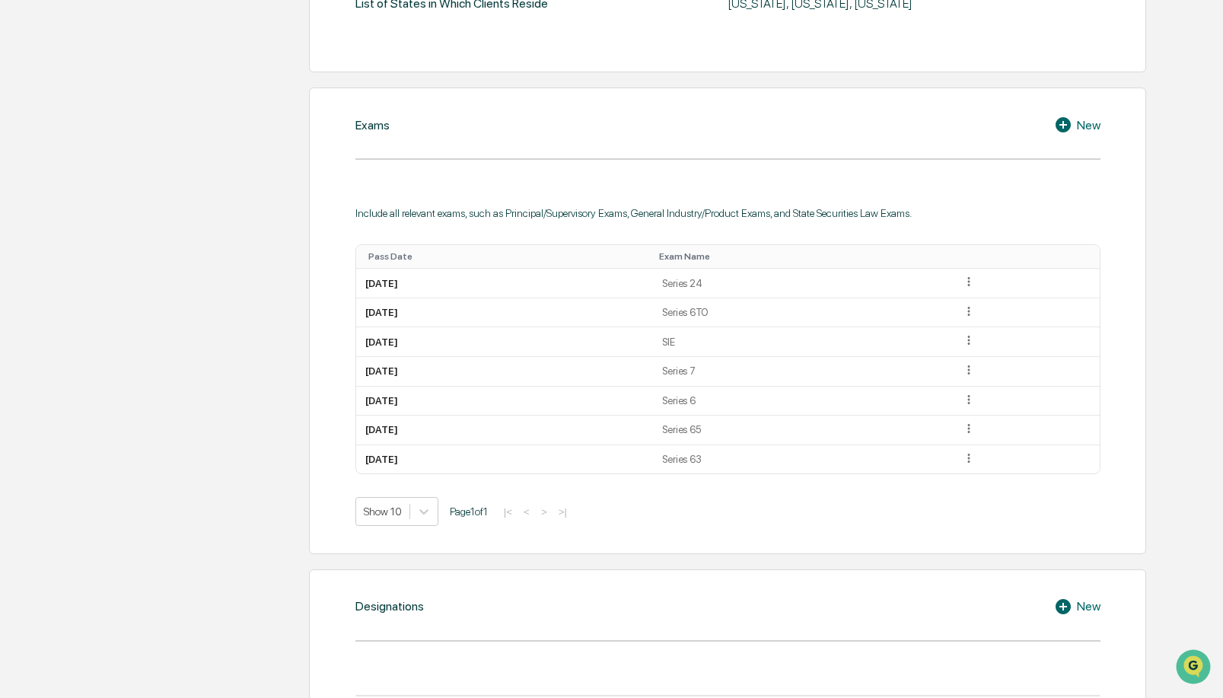
scroll to position [691, 0]
